Goal: Navigation & Orientation: Find specific page/section

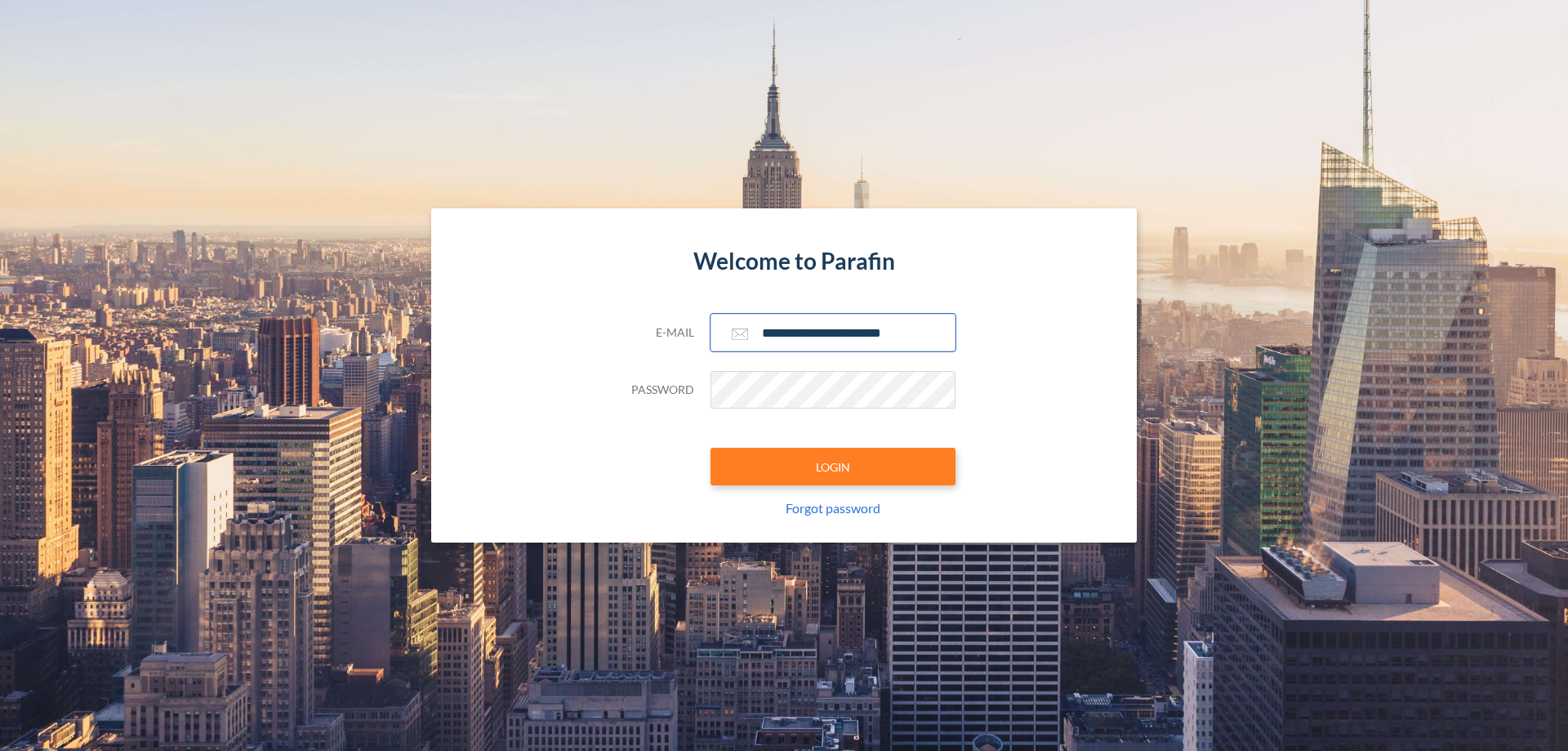
type input "**********"
click at [833, 466] on button "LOGIN" at bounding box center [833, 466] width 245 height 37
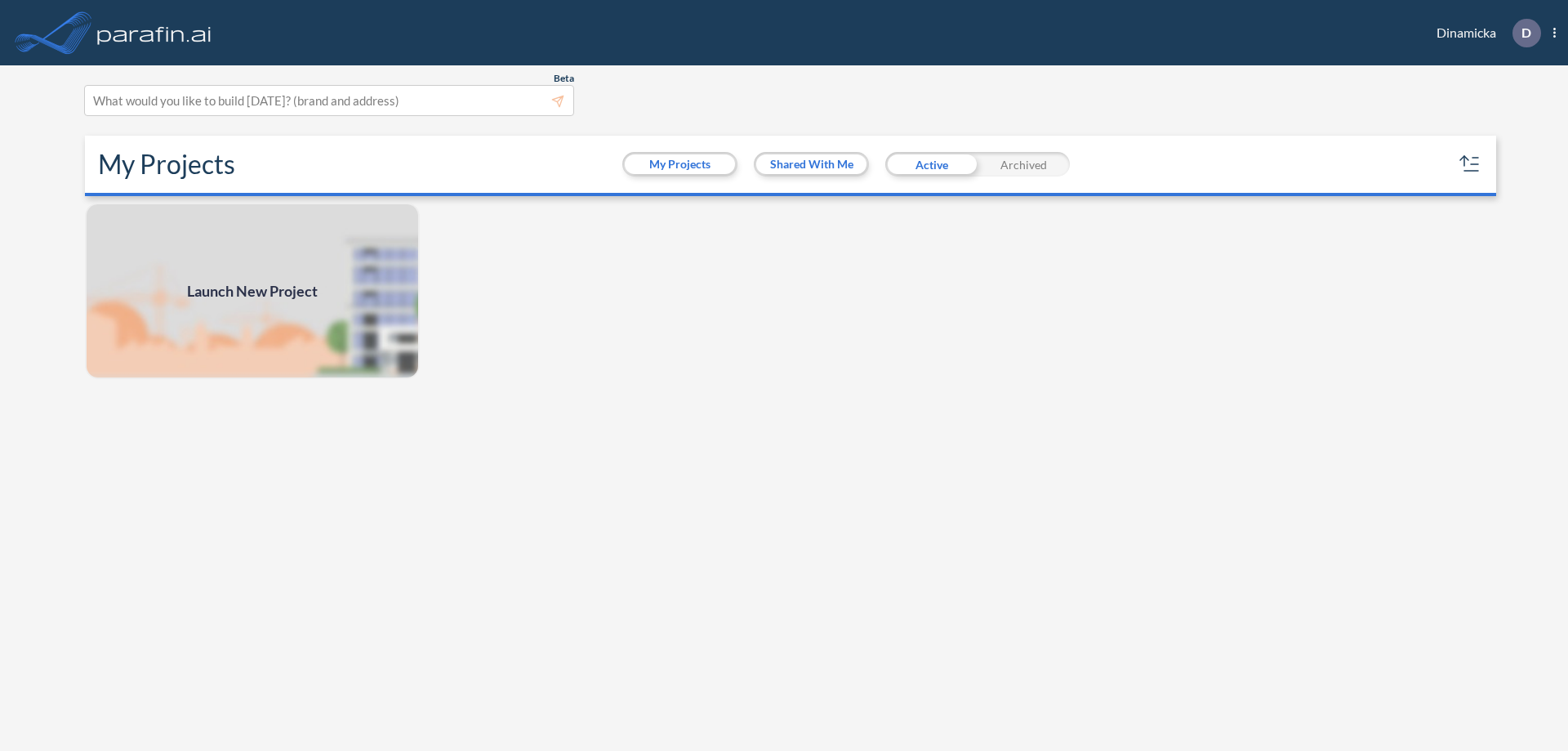
scroll to position [4, 0]
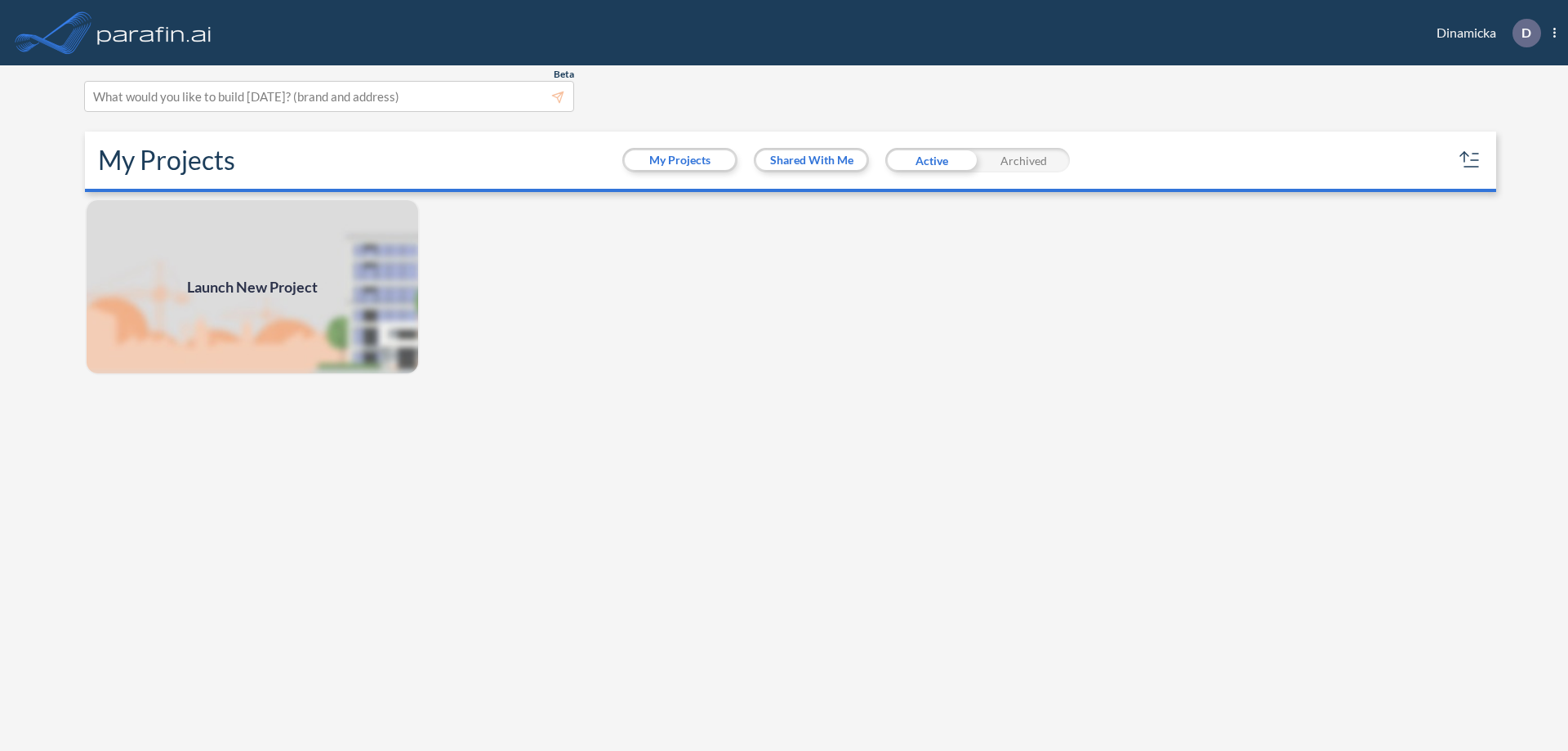
click at [1023, 161] on div "Archived" at bounding box center [1023, 160] width 92 height 24
